Goal: Check status: Check status

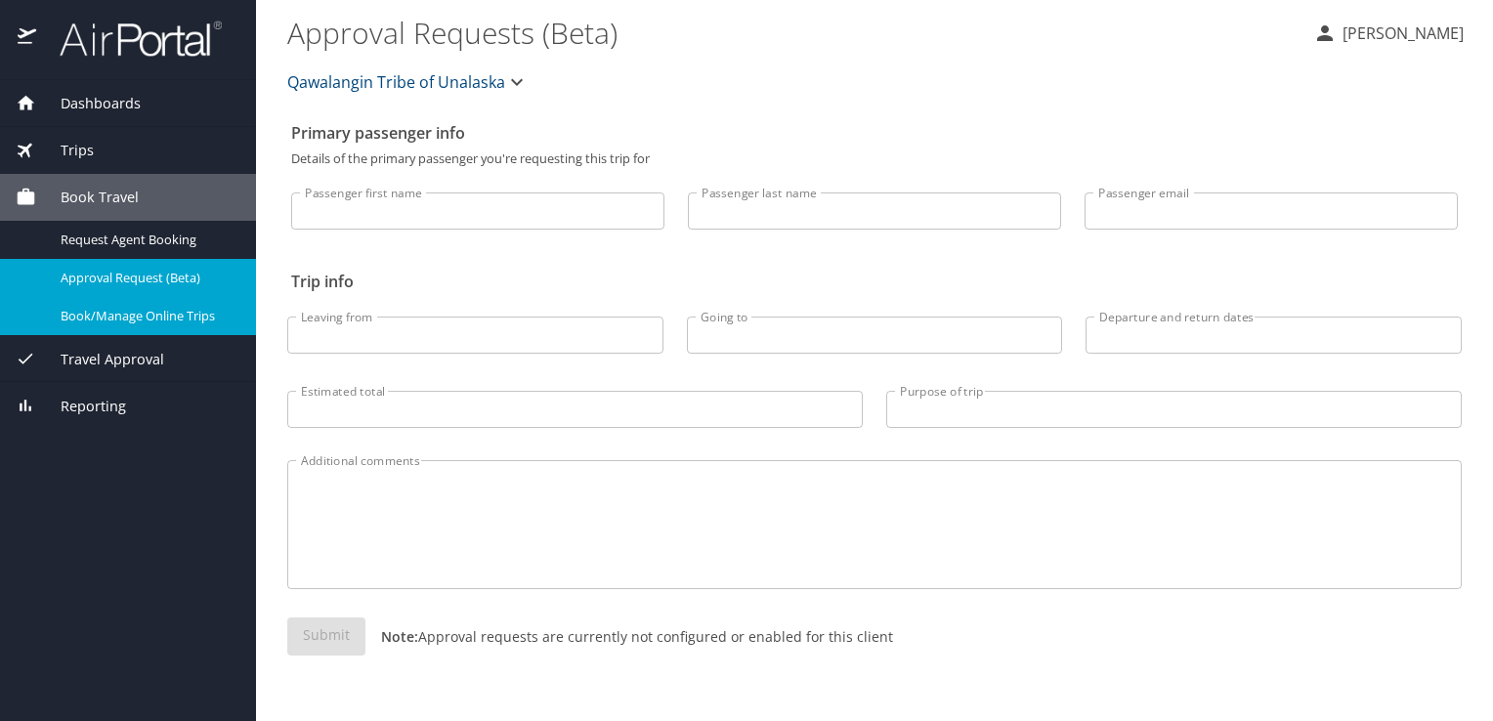
click at [74, 151] on span "Trips" at bounding box center [65, 150] width 58 height 21
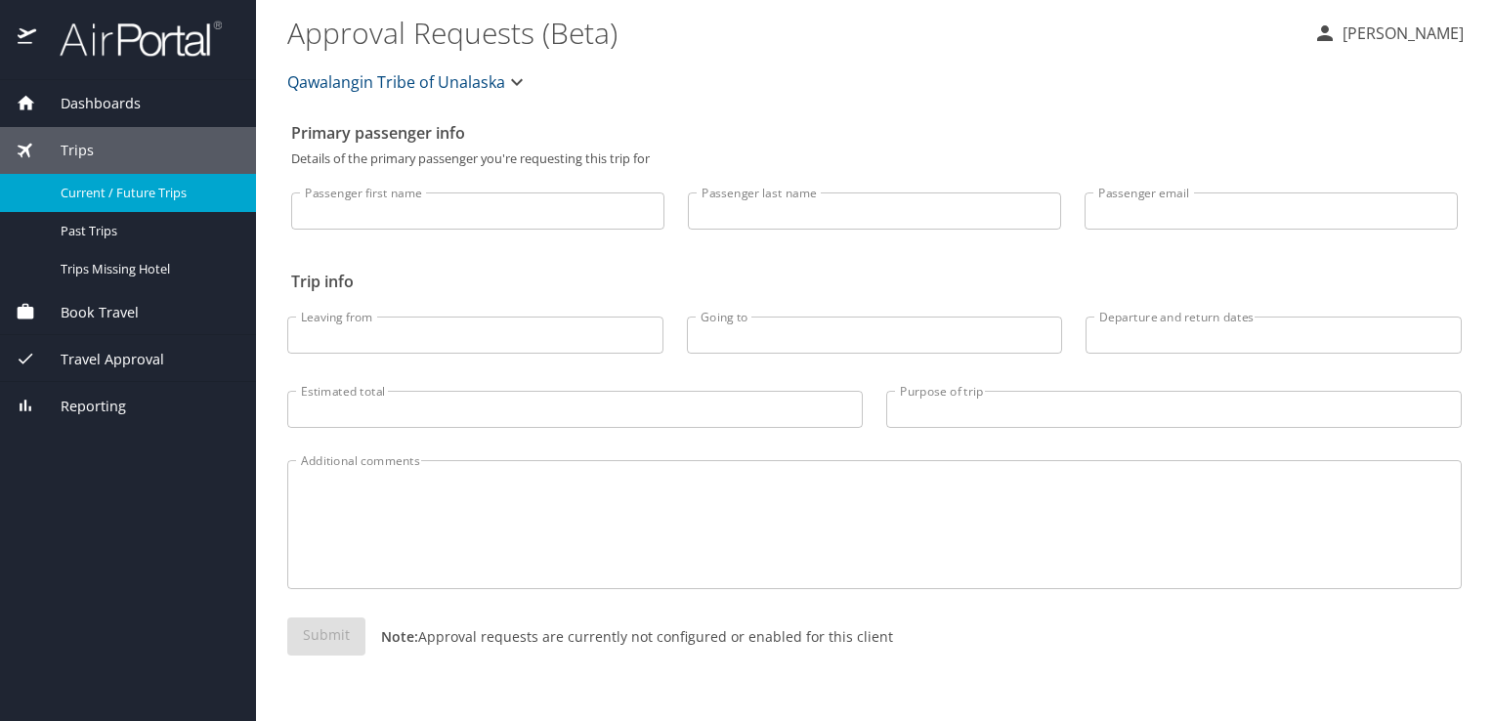
click at [118, 199] on span "Current / Future Trips" at bounding box center [147, 193] width 172 height 19
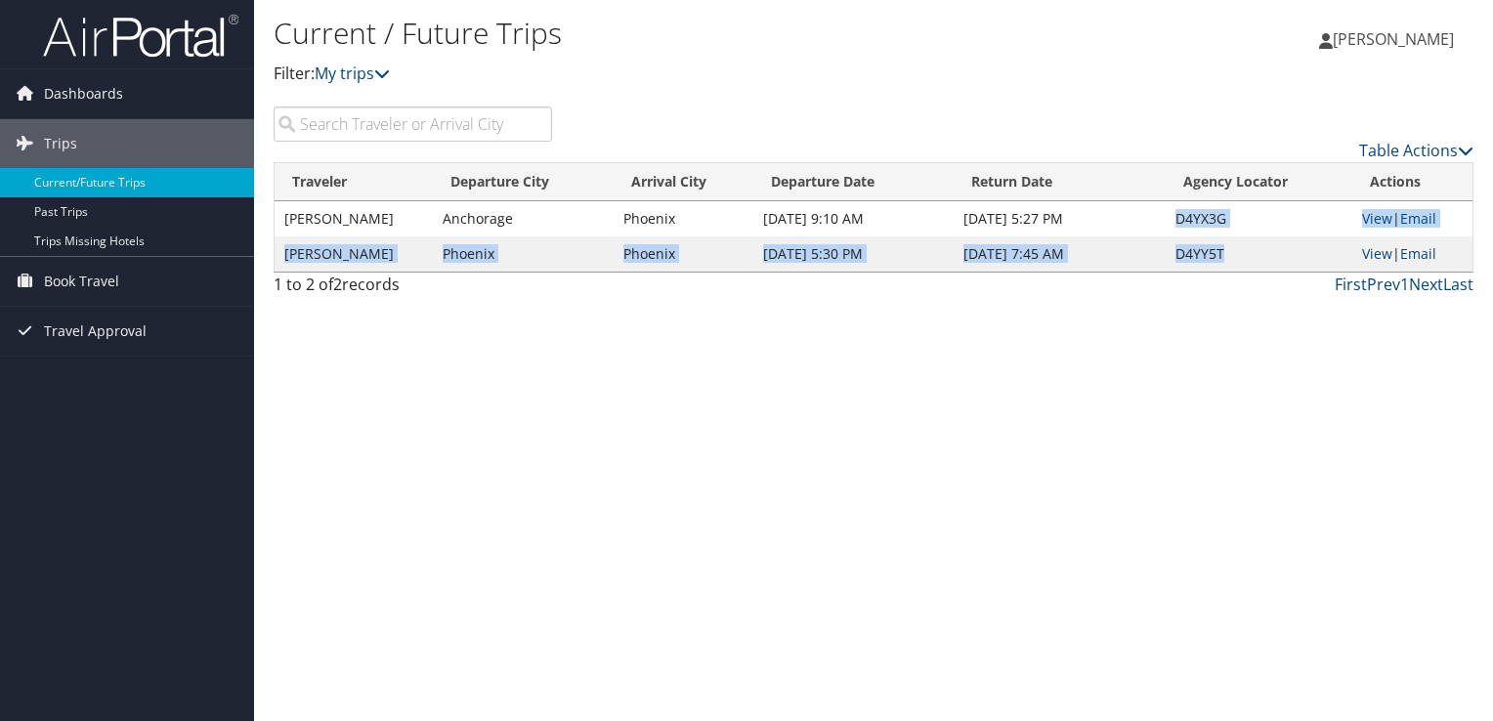
drag, startPoint x: 1226, startPoint y: 250, endPoint x: 1158, endPoint y: 212, distance: 78.3
click at [1158, 212] on tbody "ASIA [PERSON_NAME] Anchorage Phoenix [DATE] 9:10 AM [DATE] 5:27 PM D4YX3G View …" at bounding box center [874, 236] width 1198 height 70
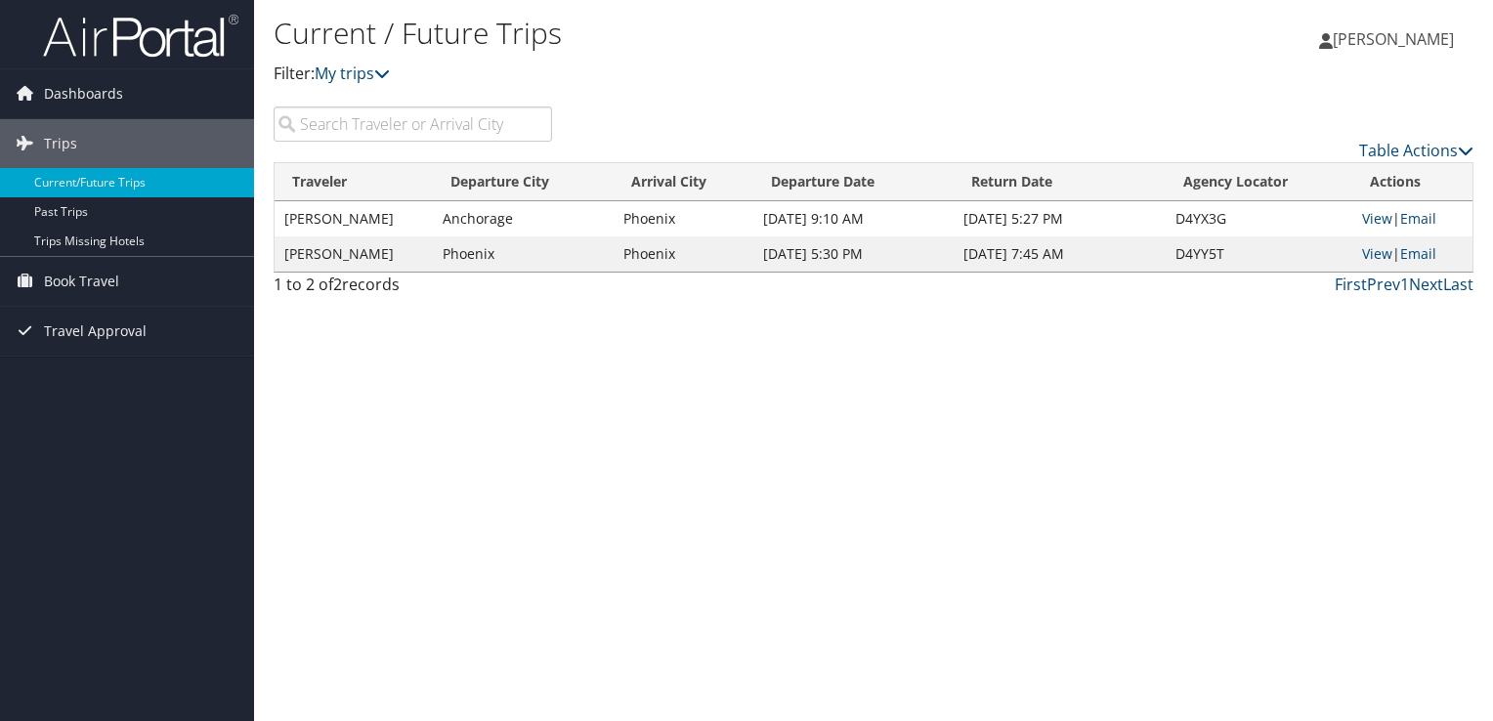
drag, startPoint x: 1158, startPoint y: 212, endPoint x: 1148, endPoint y: 346, distance: 134.2
click at [1148, 346] on div "Current / Future Trips Filter: My trips Asia [PERSON_NAME] Asia [GEOGRAPHIC_DAT…" at bounding box center [873, 360] width 1239 height 721
click at [1375, 226] on link "View" at bounding box center [1377, 218] width 30 height 19
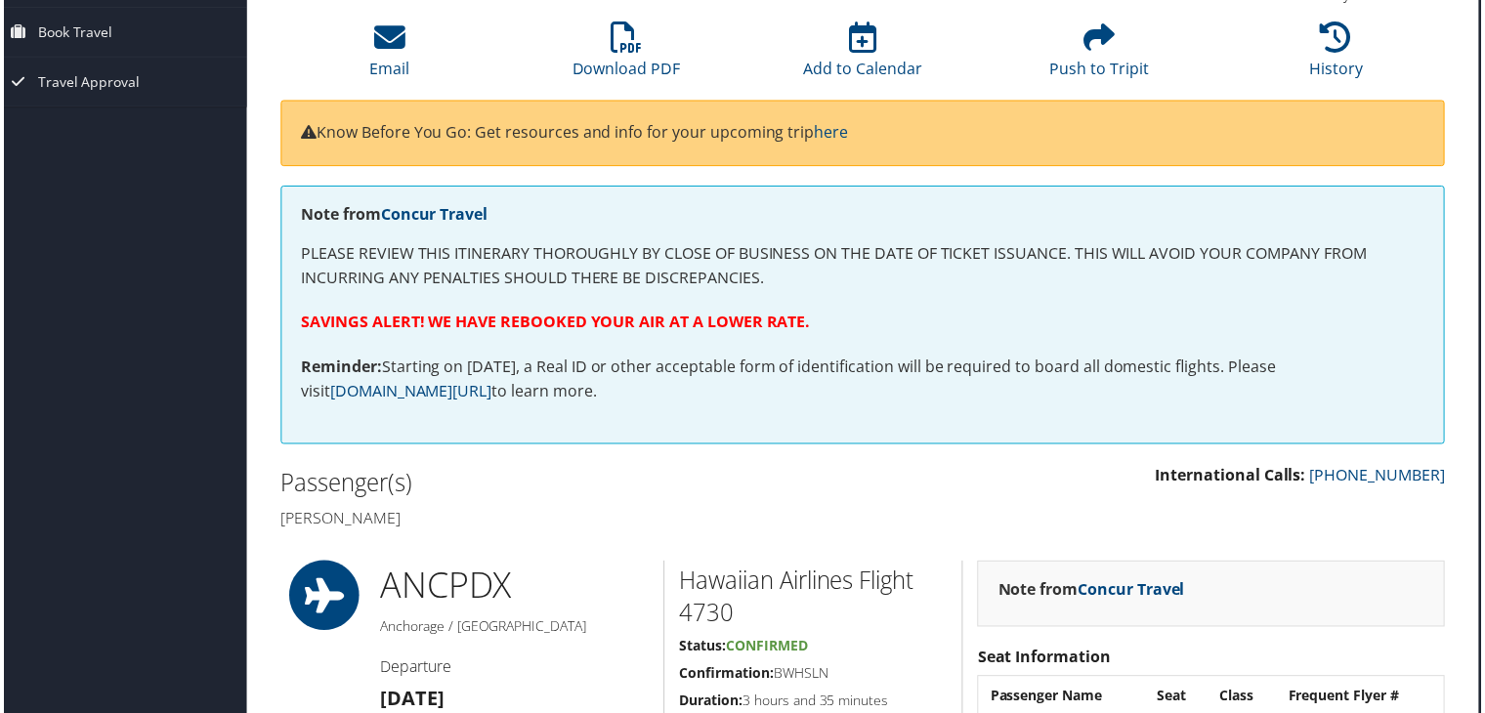
scroll to position [0, 10]
